Goal: Check status

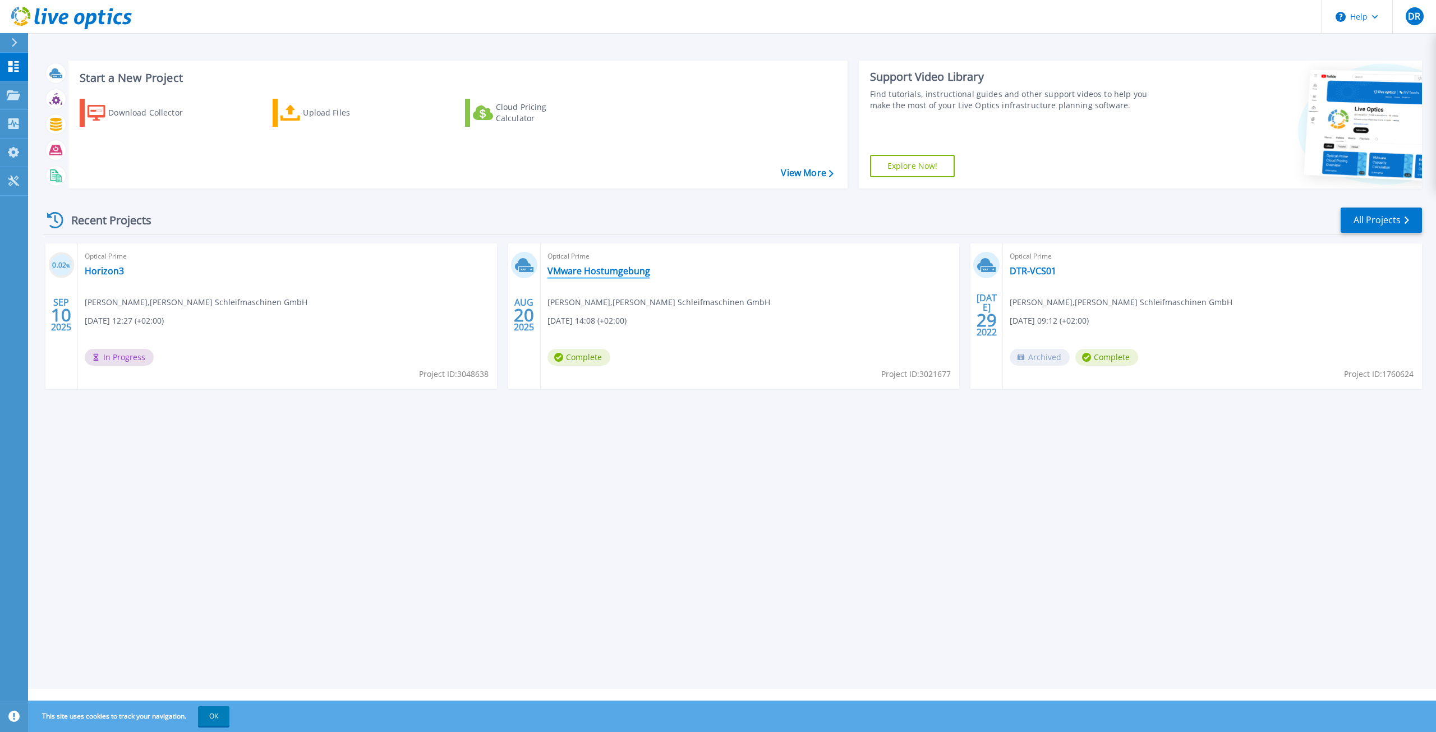
click at [585, 272] on link "VMware Hostumgebung" at bounding box center [599, 270] width 103 height 11
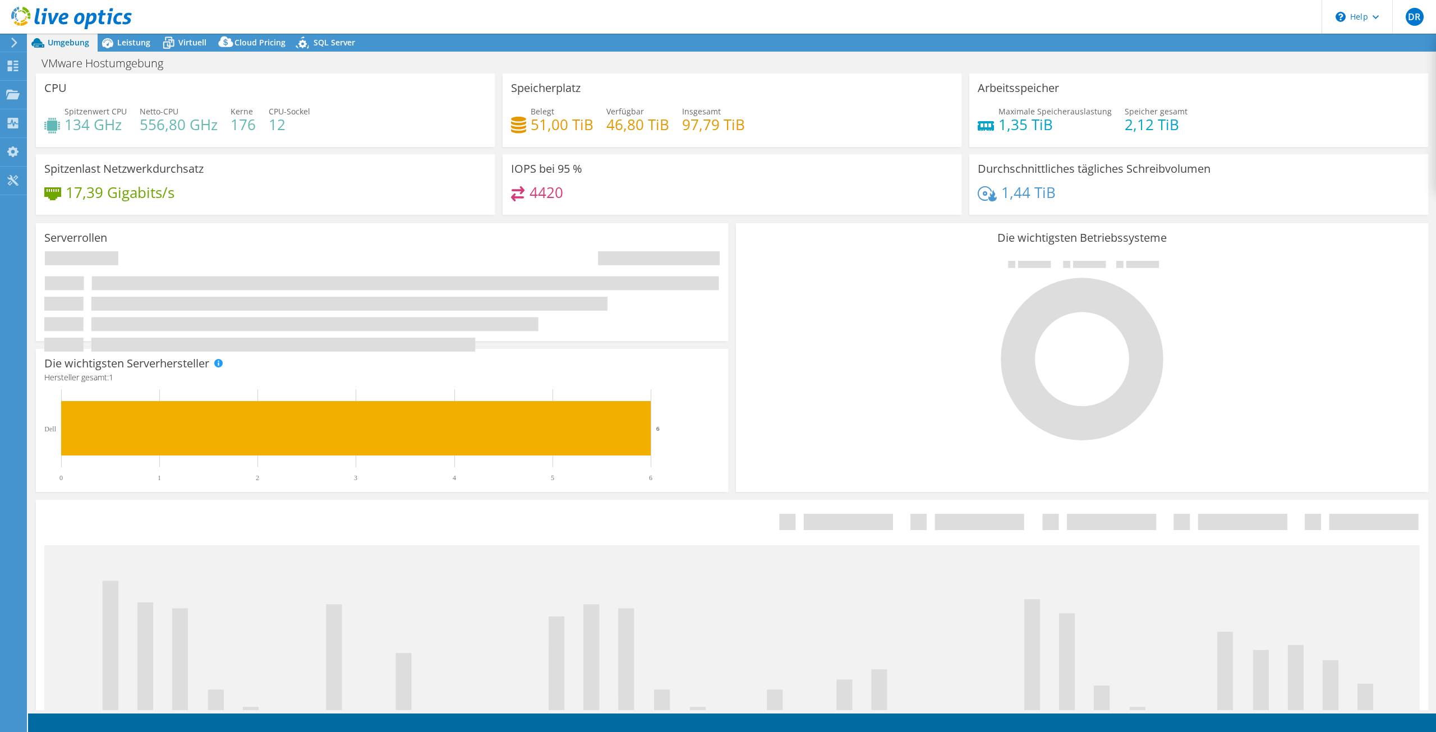
select select "USD"
